Goal: Information Seeking & Learning: Check status

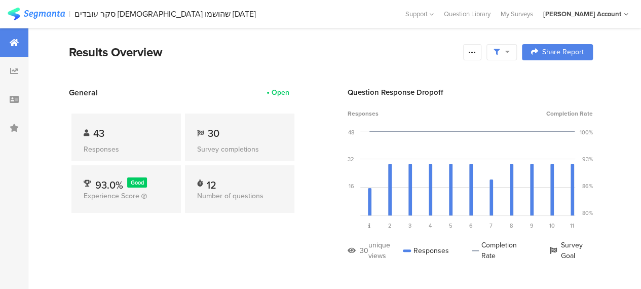
click at [238, 237] on div "General Open 43 Responses 30 Survey completions 93.0% Good Experience Score 12 …" at bounding box center [183, 182] width 228 height 190
click at [245, 241] on div "General Open 43 Responses 30 Survey completions 93.0% Good Experience Score 12 …" at bounding box center [183, 182] width 228 height 190
click at [251, 50] on div "Results Overview" at bounding box center [263, 52] width 389 height 18
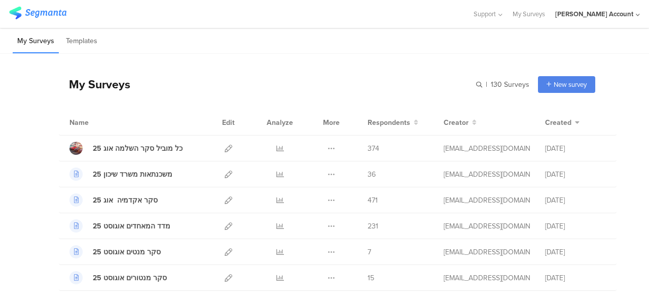
click at [219, 79] on div "My Surveys | 130 Surveys New survey Start from scratch Choose from templates" at bounding box center [327, 84] width 536 height 41
